Goal: Transaction & Acquisition: Purchase product/service

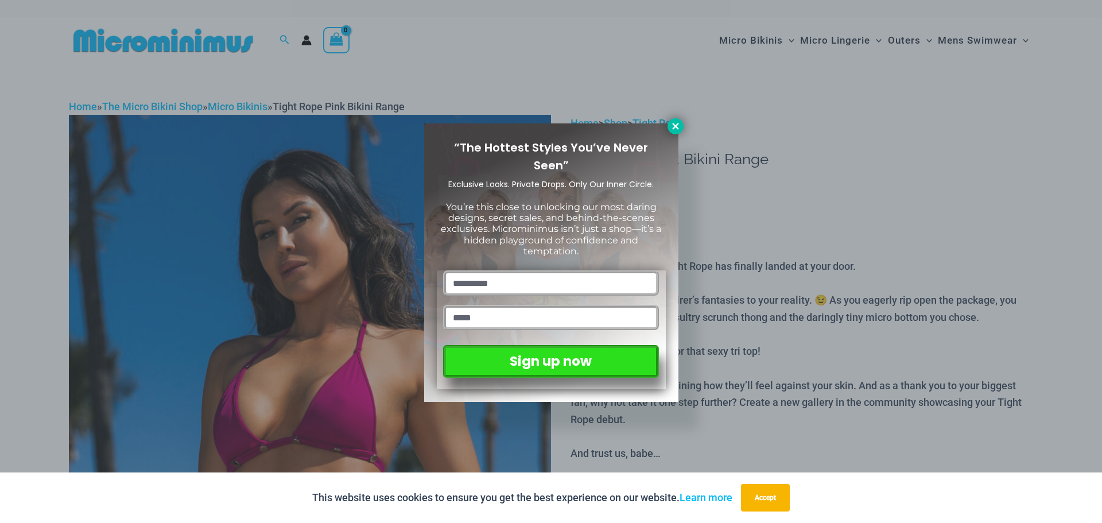
click at [679, 125] on icon at bounding box center [676, 126] width 10 height 10
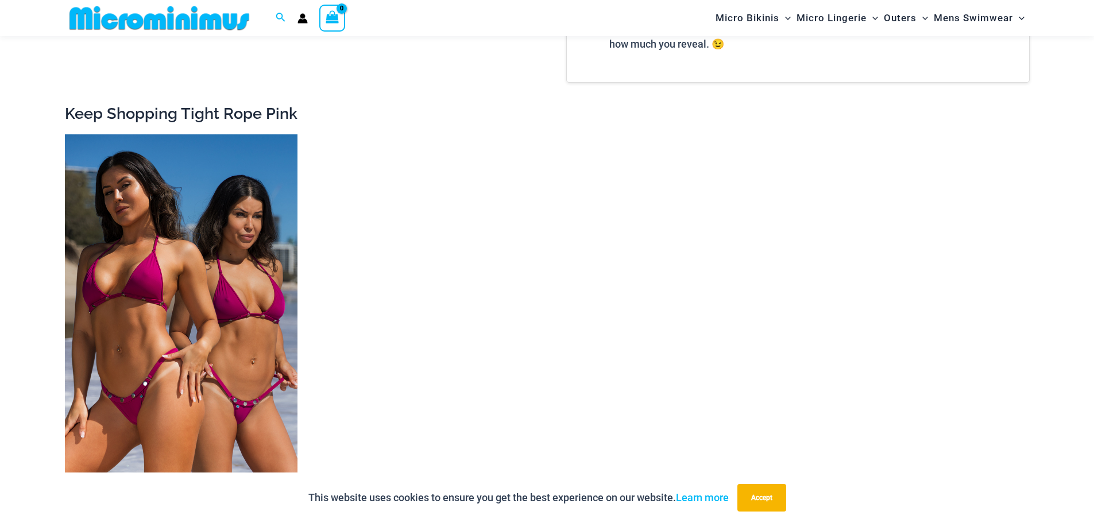
scroll to position [1655, 0]
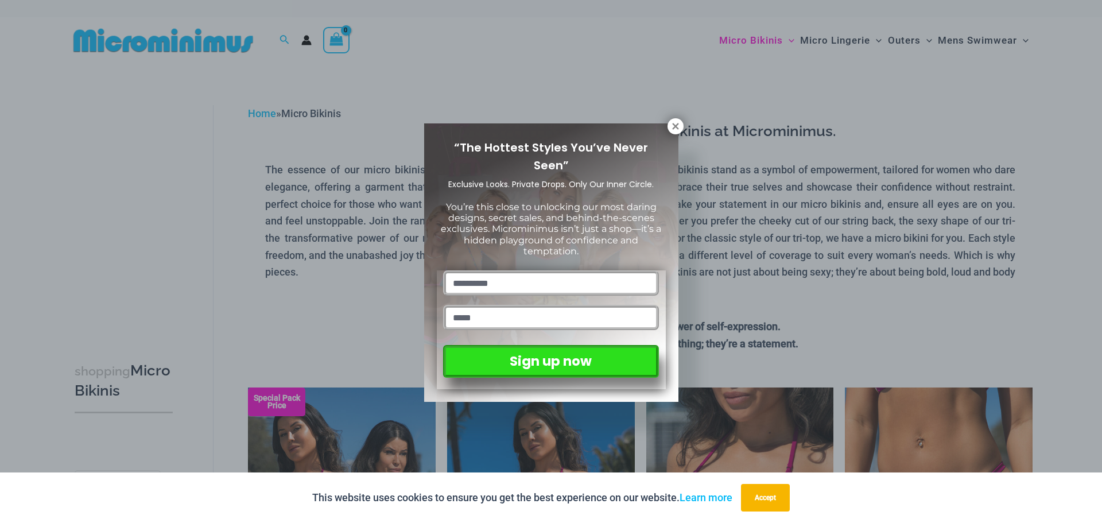
click at [676, 127] on icon at bounding box center [675, 126] width 6 height 6
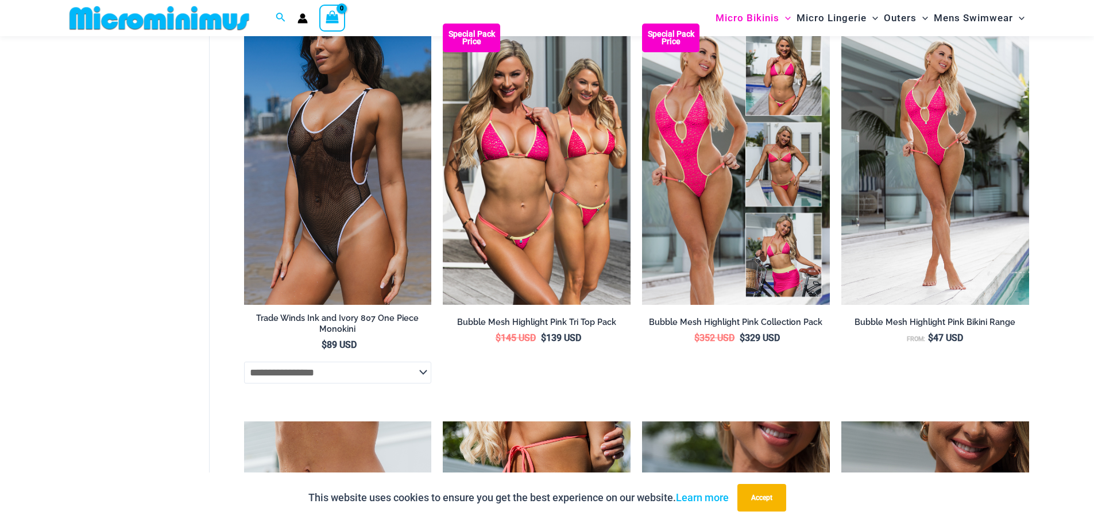
scroll to position [1510, 0]
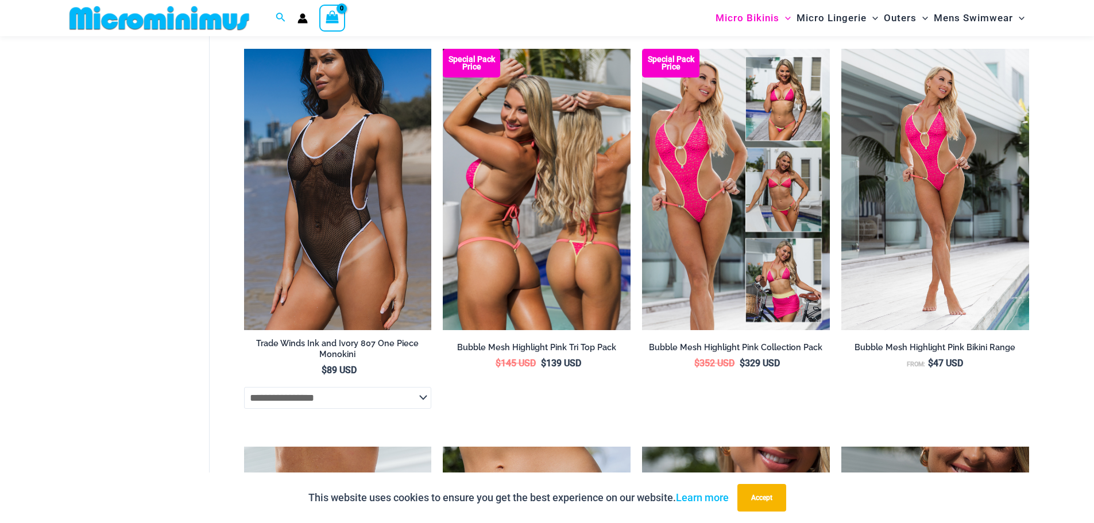
click at [527, 172] on img at bounding box center [537, 189] width 188 height 281
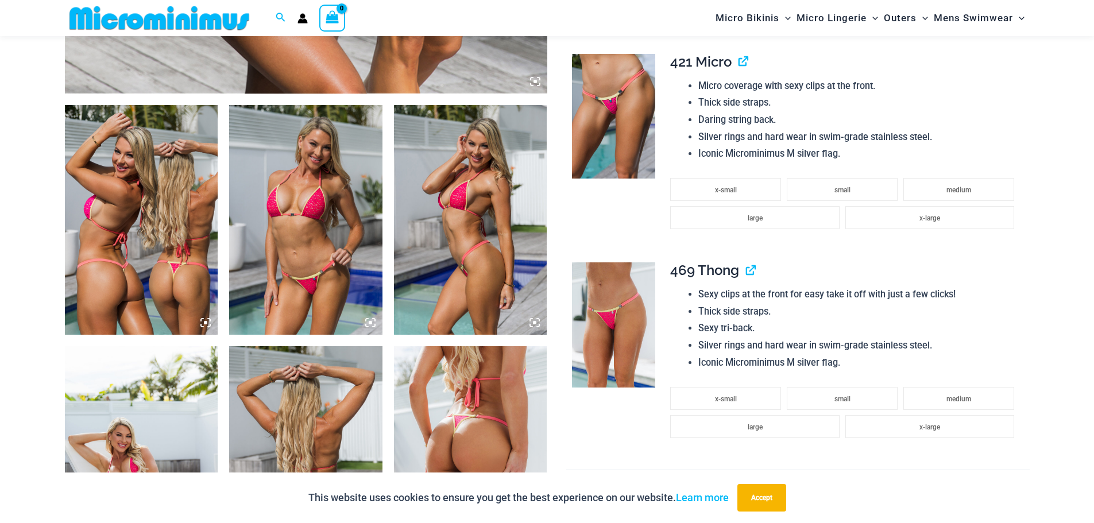
scroll to position [736, 0]
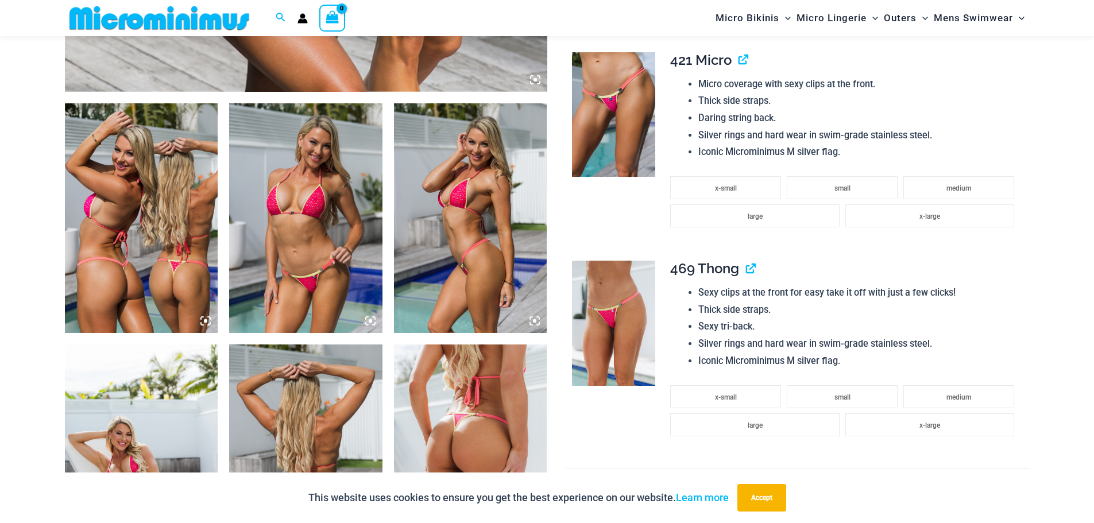
click at [322, 218] on img at bounding box center [305, 218] width 153 height 230
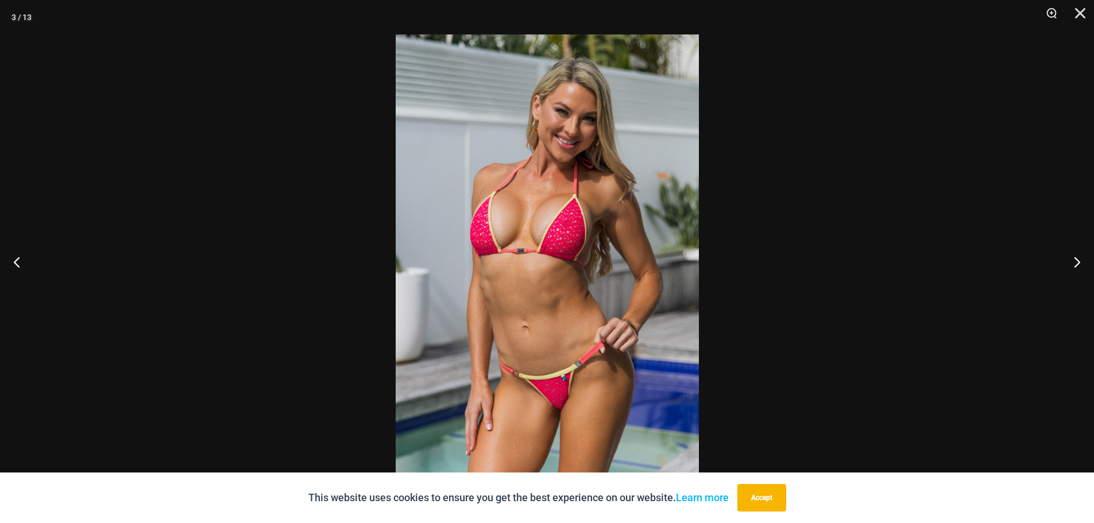
click at [924, 226] on div at bounding box center [547, 261] width 1094 height 523
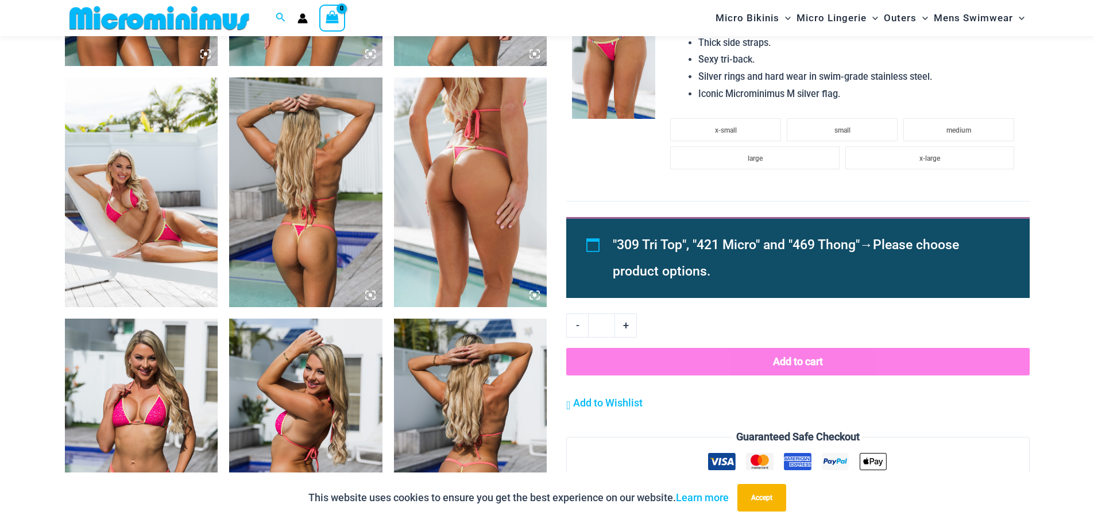
scroll to position [1023, 0]
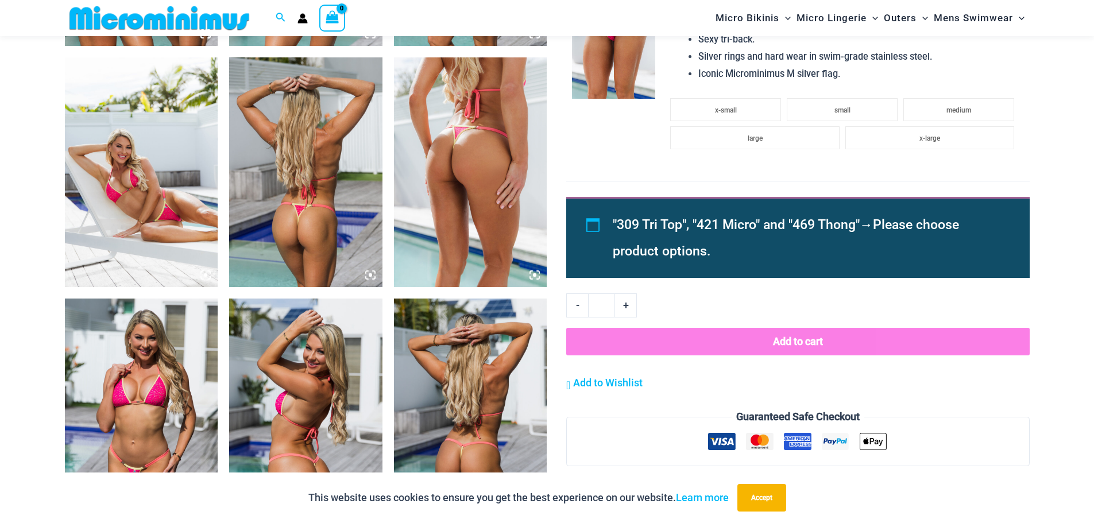
click at [181, 172] on img at bounding box center [141, 172] width 153 height 230
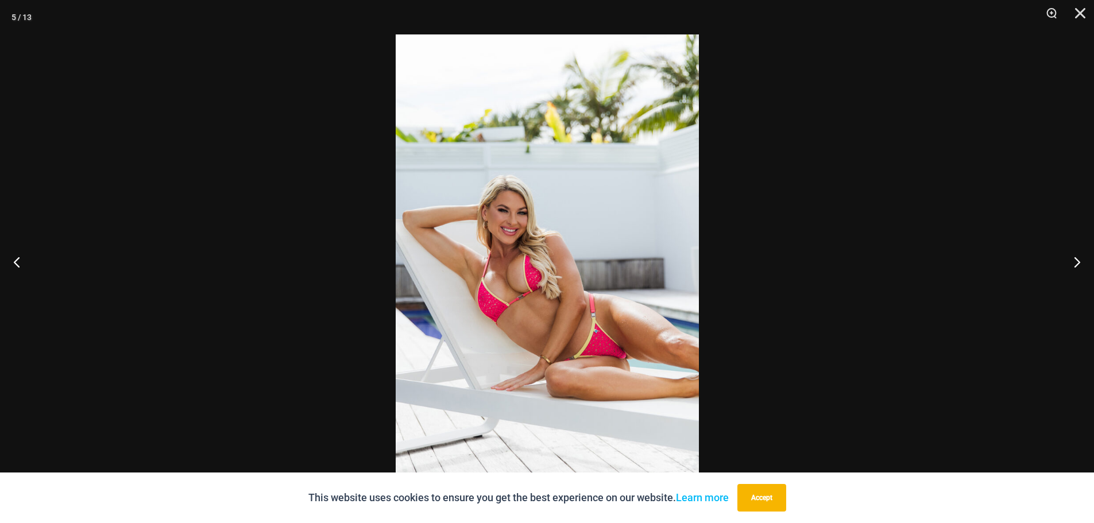
click at [820, 211] on div at bounding box center [547, 261] width 1094 height 523
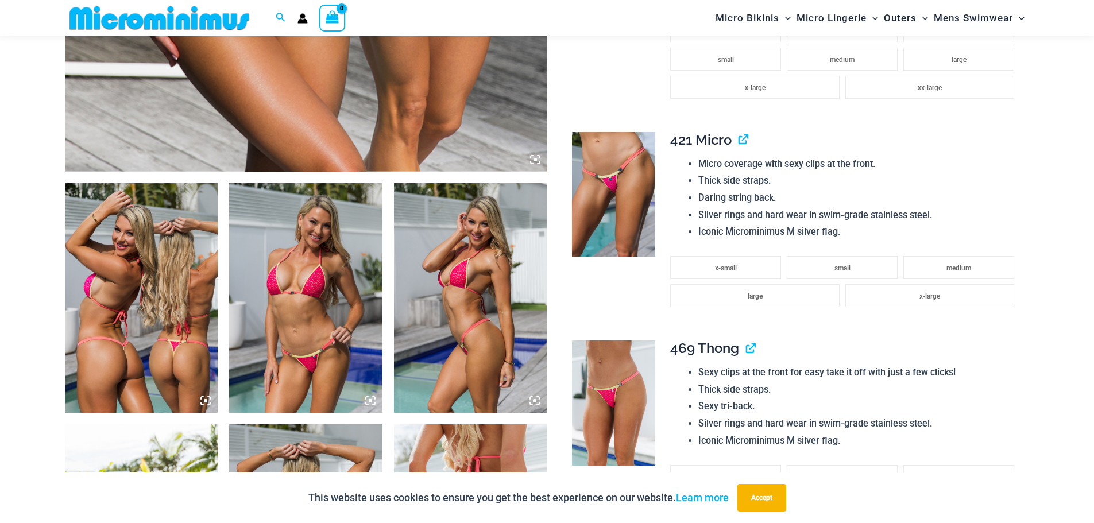
scroll to position [621, 0]
